Goal: Find specific page/section: Find specific page/section

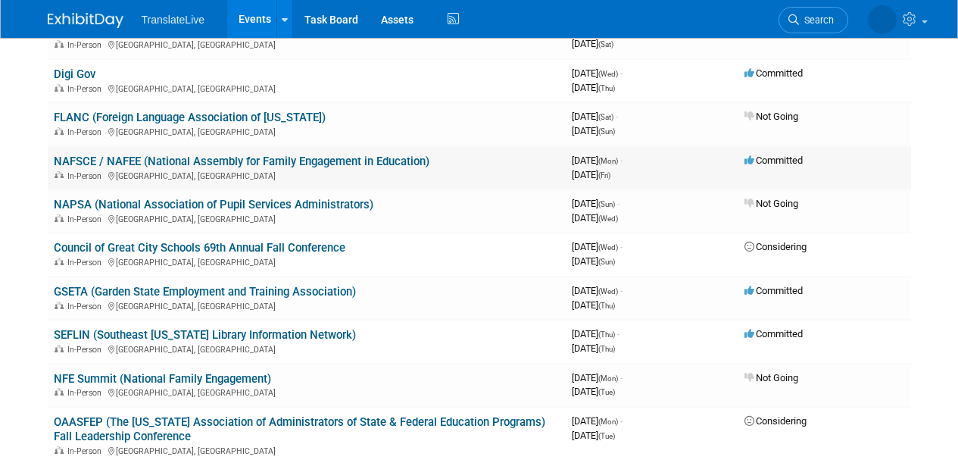
scroll to position [474, 0]
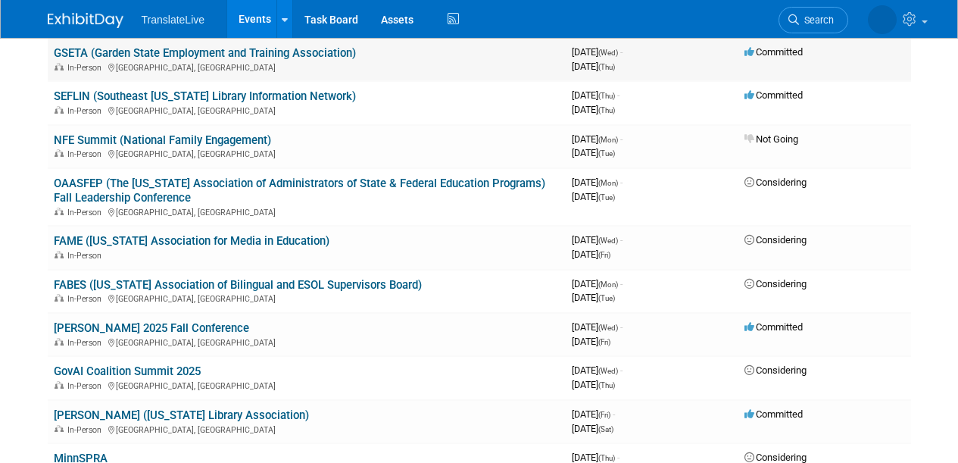
click at [197, 58] on link "GSETA (Garden State Employment and Training Association)" at bounding box center [205, 53] width 302 height 14
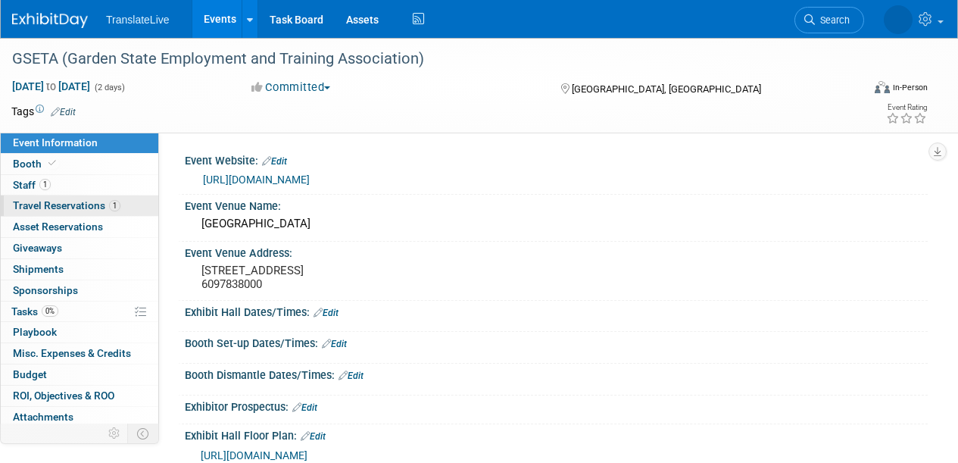
click at [83, 204] on span "Travel Reservations 1" at bounding box center [67, 205] width 108 height 12
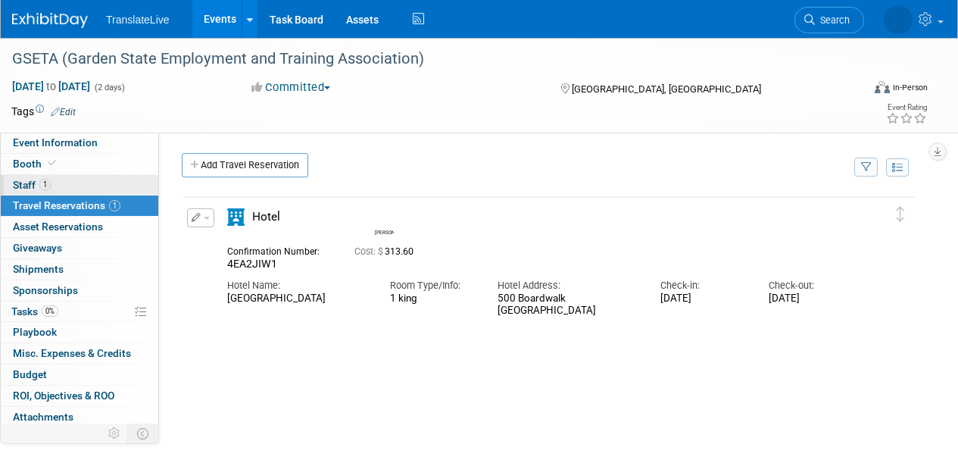
click at [87, 187] on link "1 Staff 1" at bounding box center [79, 185] width 157 height 20
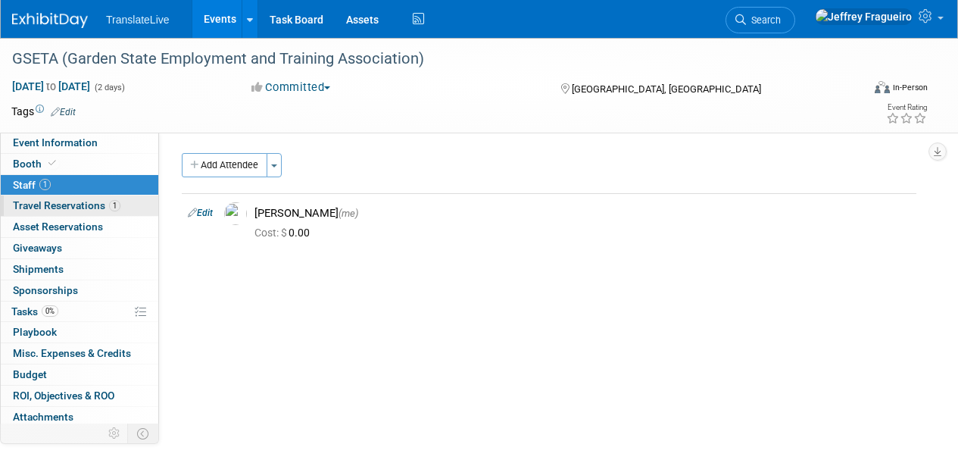
click at [82, 204] on span "Travel Reservations 1" at bounding box center [67, 205] width 108 height 12
